Goal: Complete application form: Complete application form

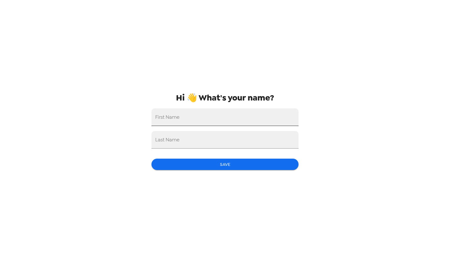
click at [206, 117] on input "First Name" at bounding box center [224, 117] width 147 height 18
type input "j"
type input "[PERSON_NAME]"
click at [180, 145] on input "Last Name" at bounding box center [224, 140] width 147 height 18
click at [180, 145] on input "[PERSON_NAME]" at bounding box center [224, 140] width 147 height 18
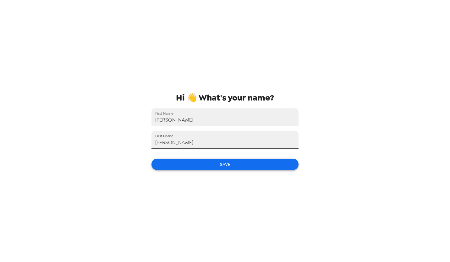
type input "[PERSON_NAME]"
click at [194, 166] on button "Save" at bounding box center [224, 165] width 147 height 12
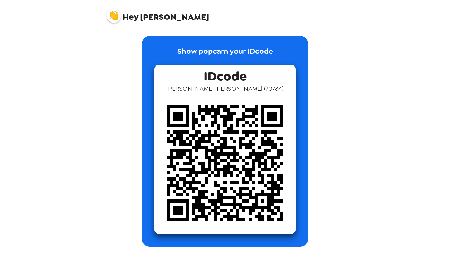
click at [205, 131] on img at bounding box center [224, 163] width 141 height 141
